Goal: Task Accomplishment & Management: Manage account settings

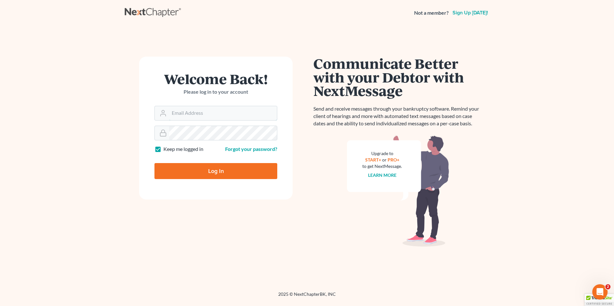
type input "james@atlantislaw.com"
click at [207, 171] on input "Log In" at bounding box center [215, 171] width 123 height 16
type input "Thinking..."
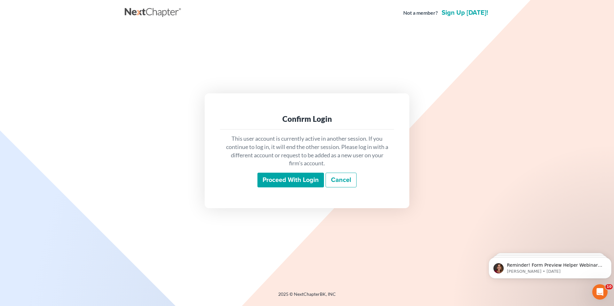
drag, startPoint x: 0, startPoint y: 0, endPoint x: 283, endPoint y: 181, distance: 336.1
click at [283, 181] on input "Proceed with login" at bounding box center [290, 180] width 66 height 15
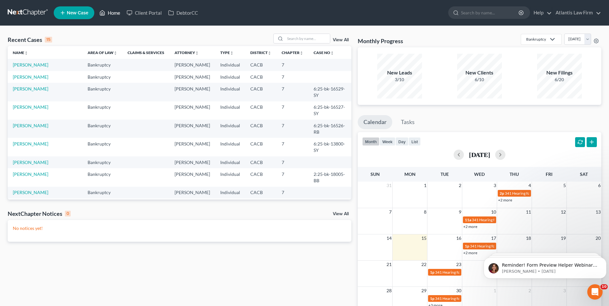
click at [109, 17] on link "Home" at bounding box center [109, 13] width 27 height 12
click at [111, 17] on link "Home" at bounding box center [109, 13] width 27 height 12
drag, startPoint x: 0, startPoint y: 0, endPoint x: 288, endPoint y: 291, distance: 409.2
click at [288, 291] on div "Recent Cases 15 View All Name unfold_more expand_more expand_less Area of Law u…" at bounding box center [179, 192] width 350 height 316
